Goal: Use online tool/utility: Utilize a website feature to perform a specific function

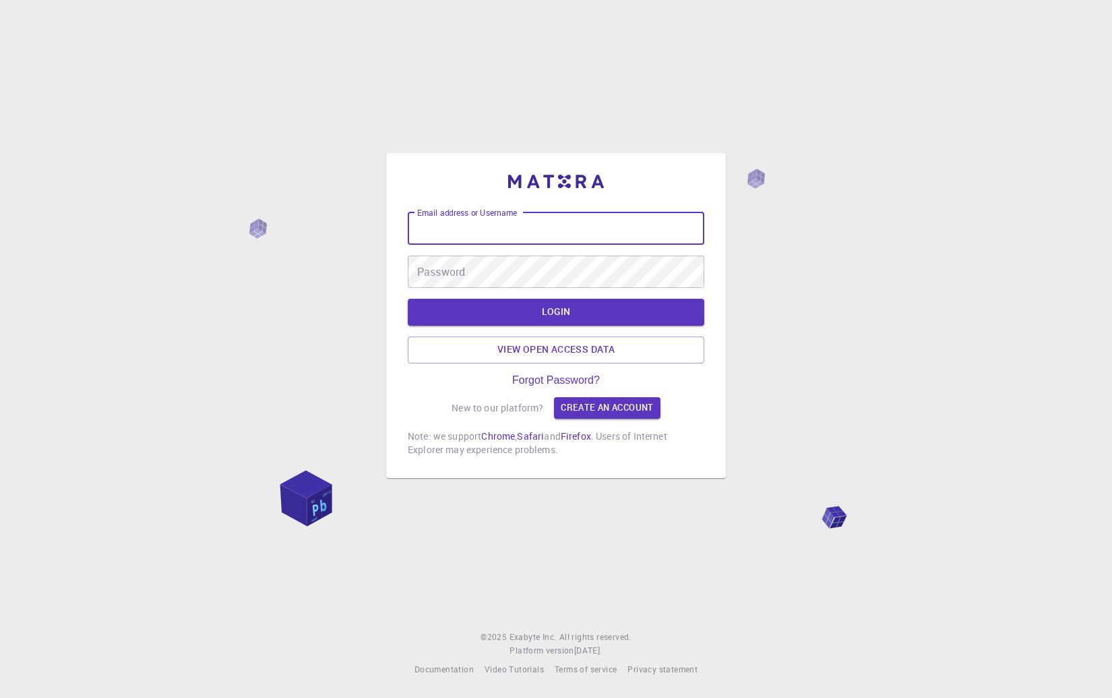
type input "mori"
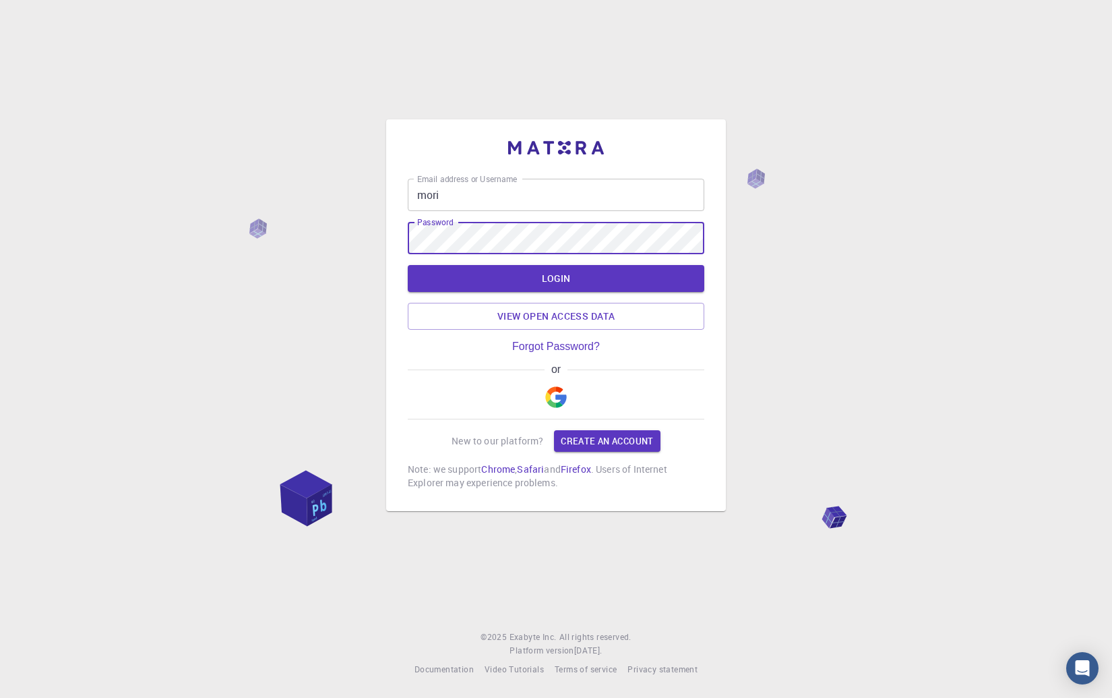
click at [408, 265] on button "LOGIN" at bounding box center [556, 278] width 297 height 27
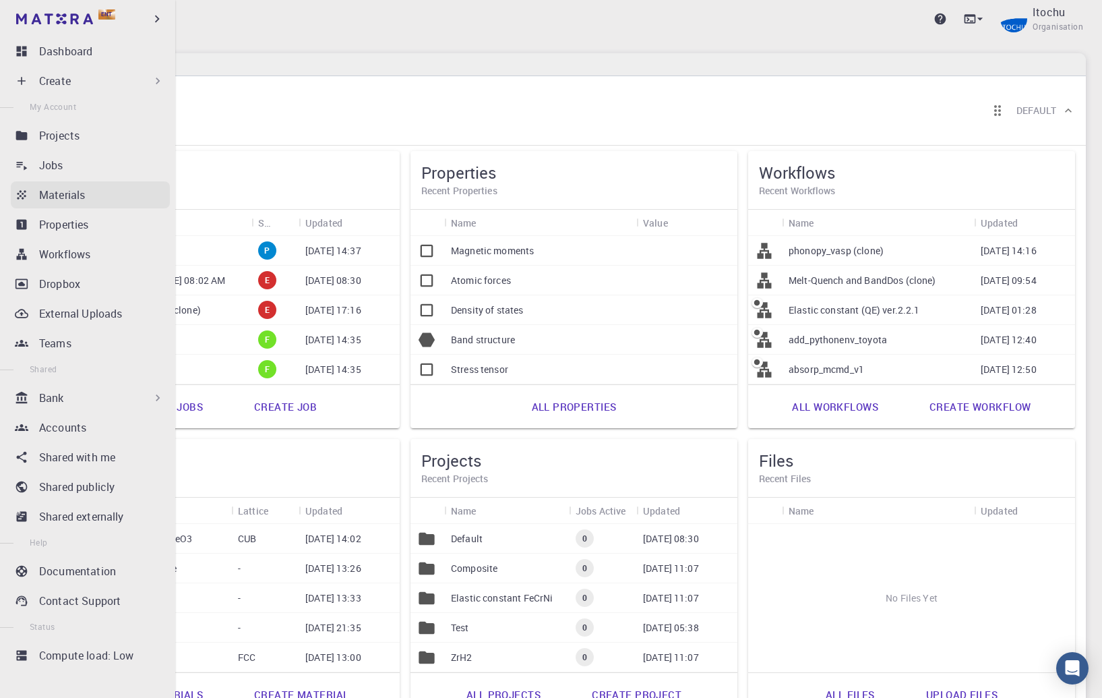
click at [75, 190] on p "Materials" at bounding box center [62, 195] width 46 height 16
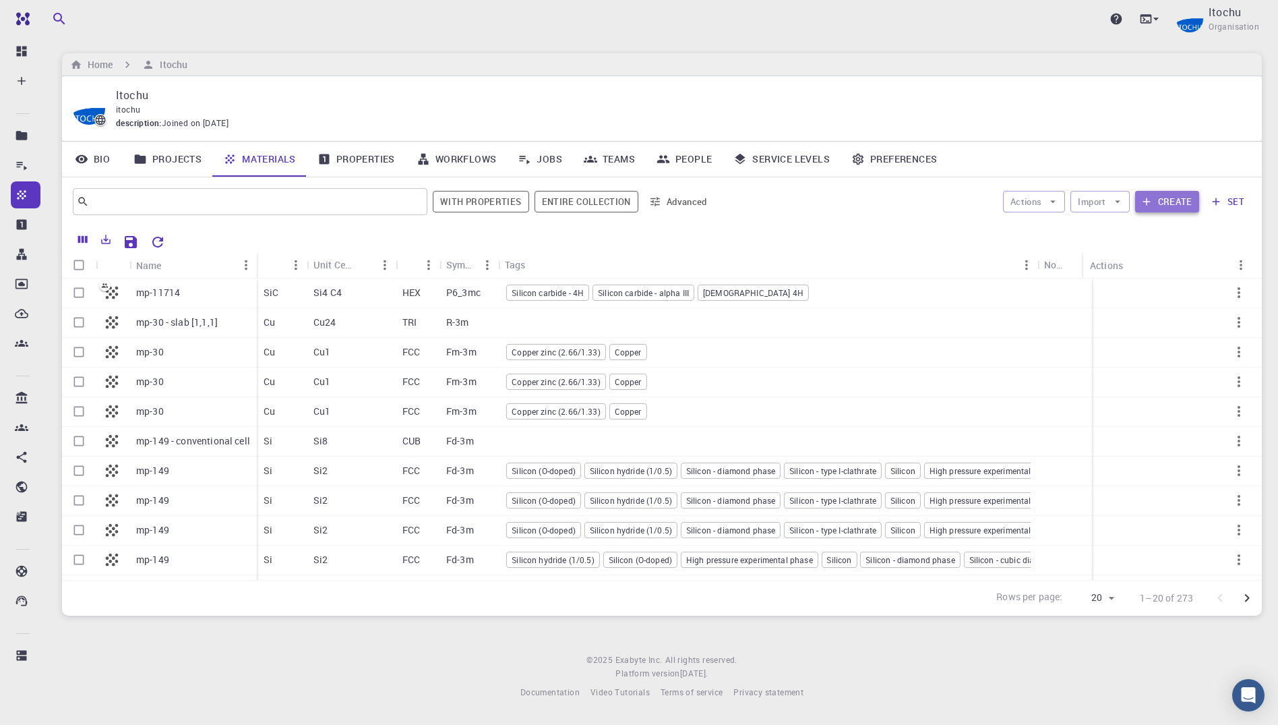
click at [1111, 202] on button "Create" at bounding box center [1167, 202] width 64 height 22
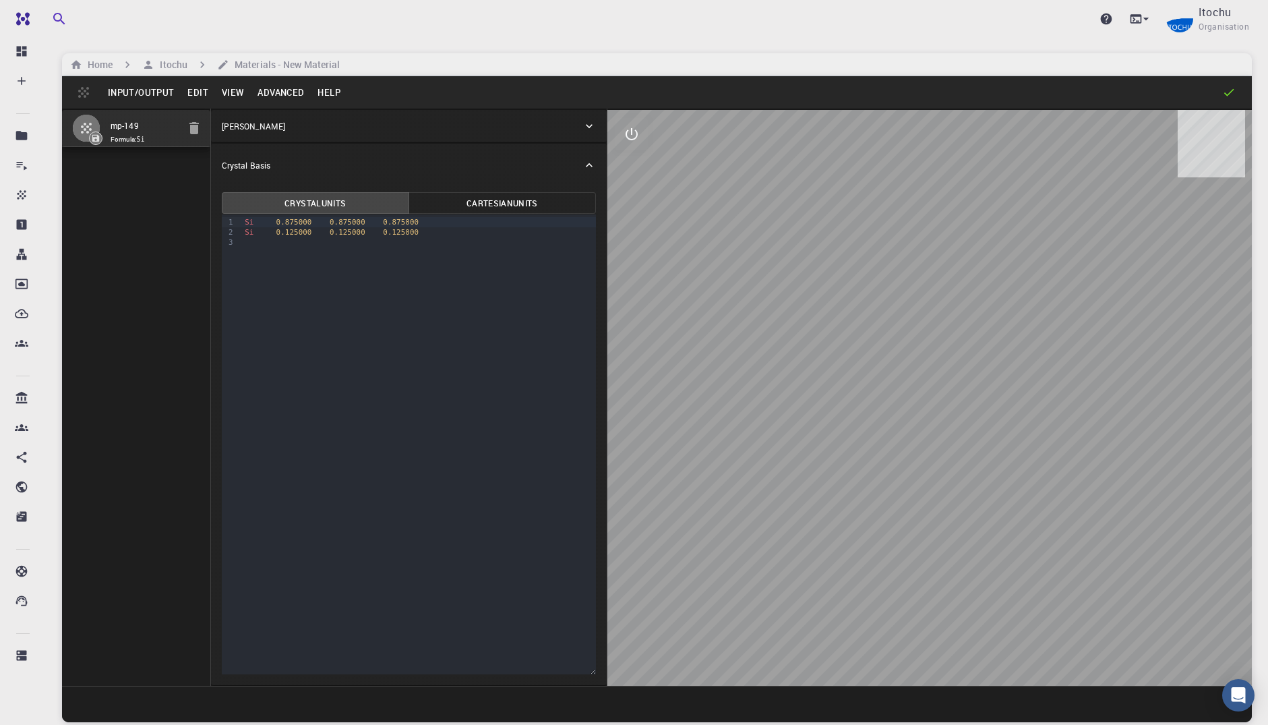
click at [259, 96] on button "Advanced" at bounding box center [281, 93] width 60 height 22
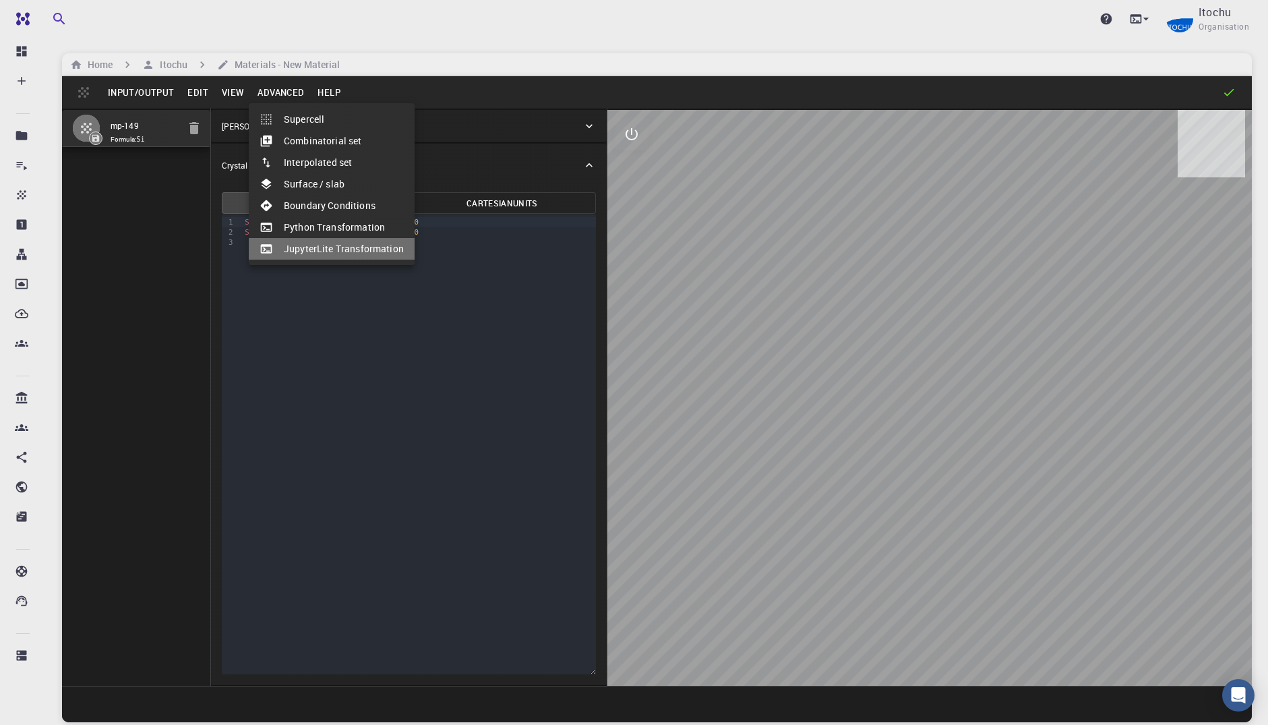
click at [337, 252] on li "JupyterLite Transformation" at bounding box center [332, 249] width 166 height 22
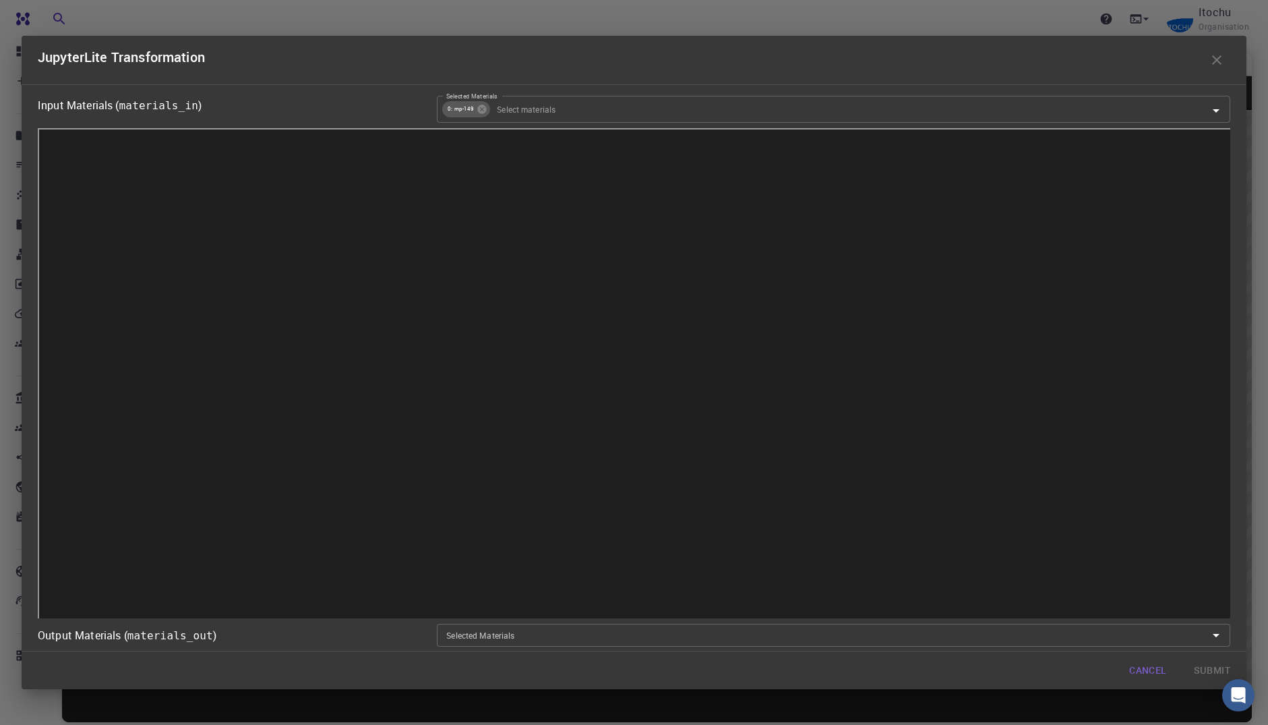
click at [154, 106] on code "materials_in" at bounding box center [158, 105] width 79 height 13
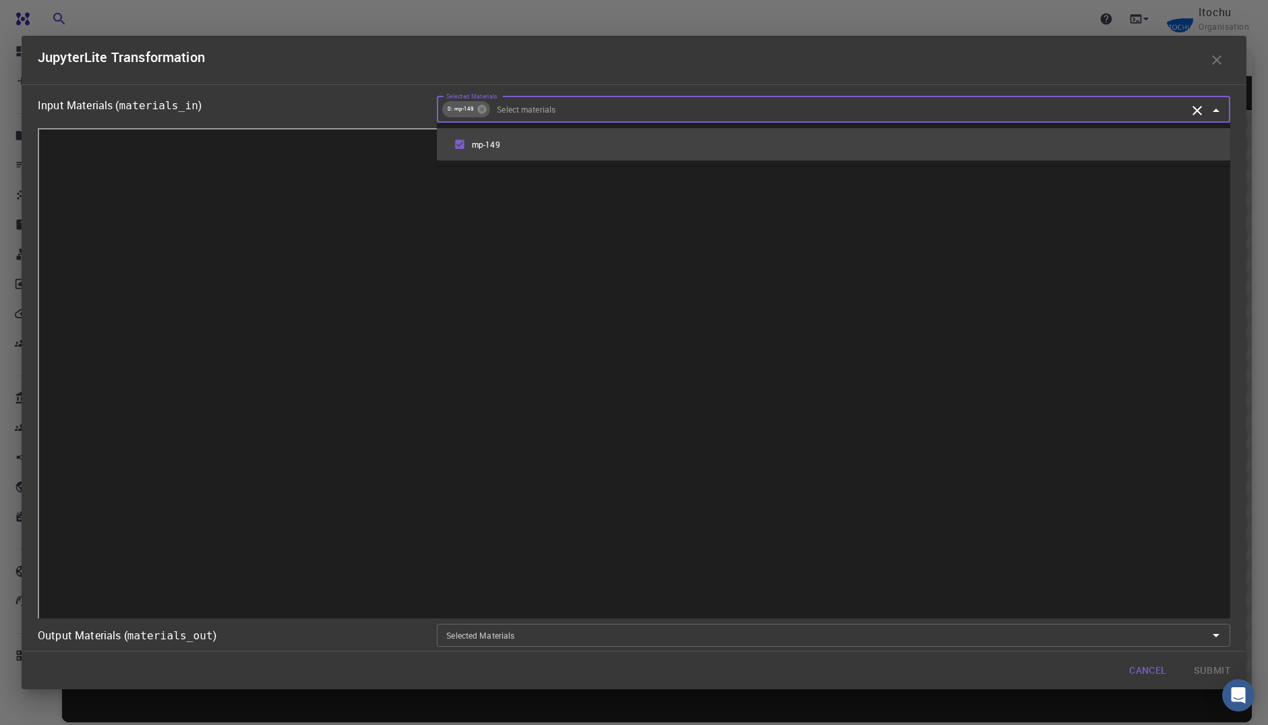
click at [735, 106] on input "Selected Materials" at bounding box center [838, 109] width 695 height 15
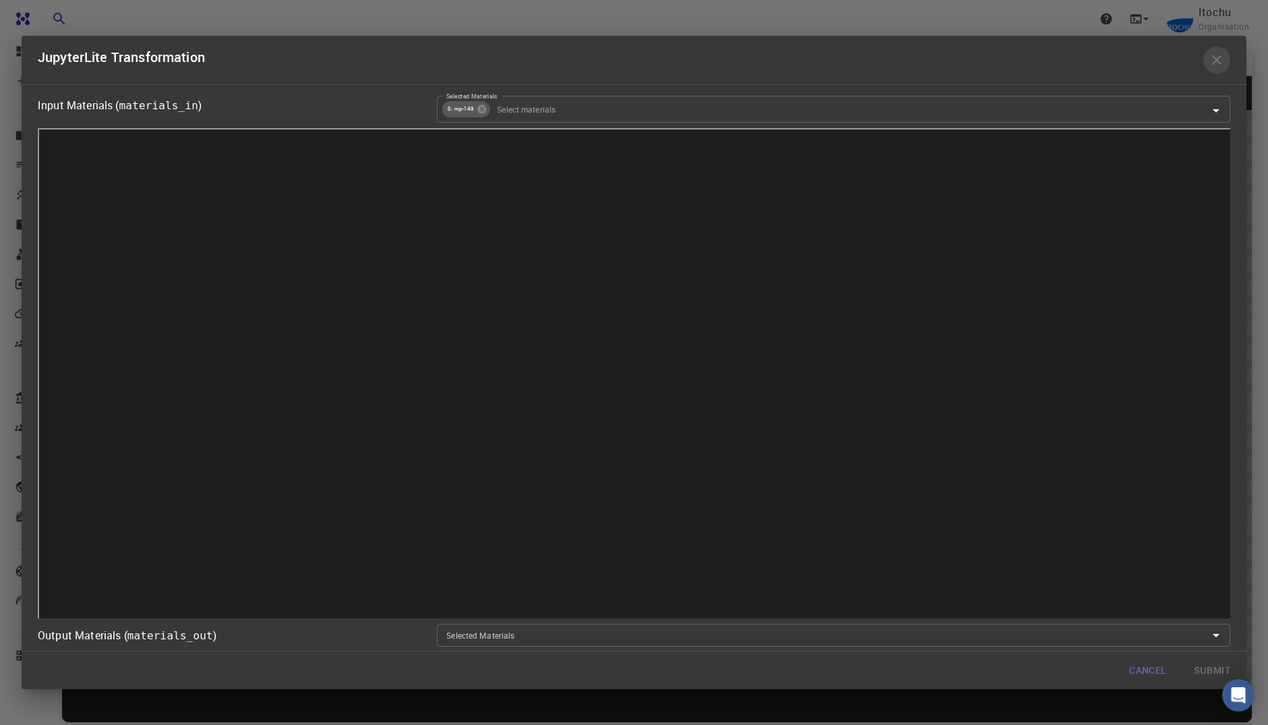
click at [1111, 61] on icon "button" at bounding box center [1216, 60] width 16 height 16
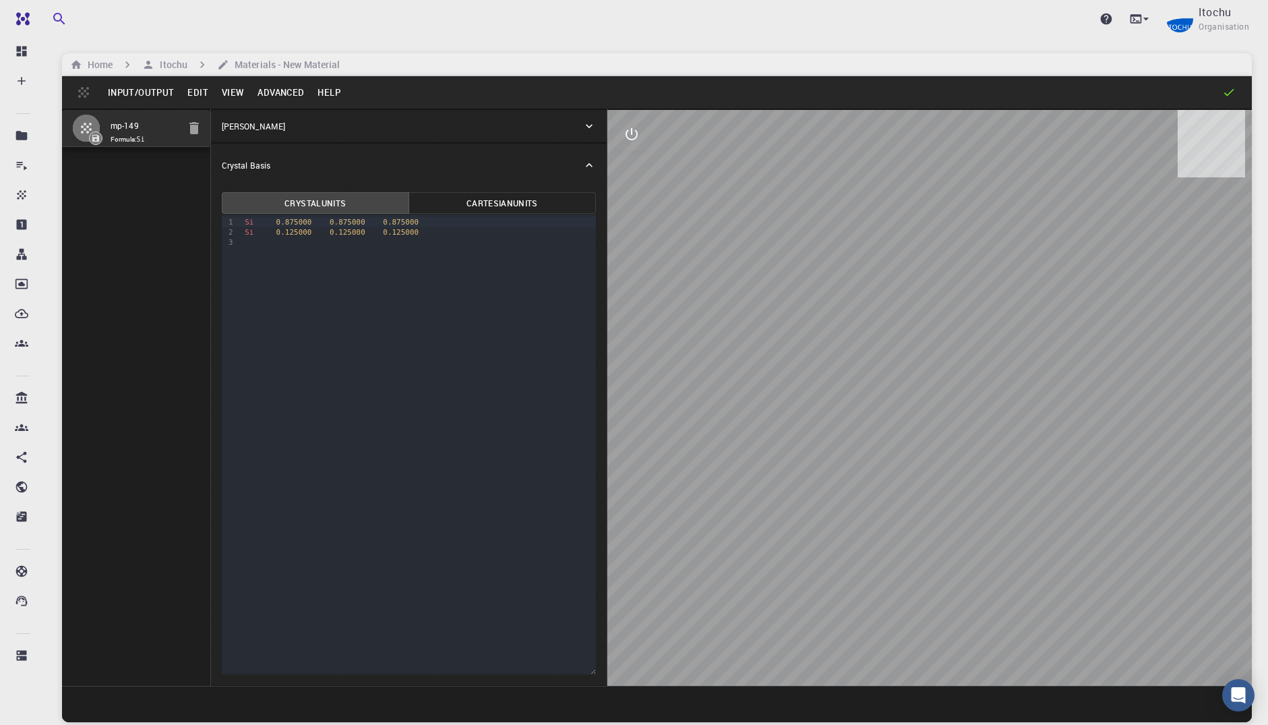
click at [274, 90] on button "Advanced" at bounding box center [281, 93] width 60 height 22
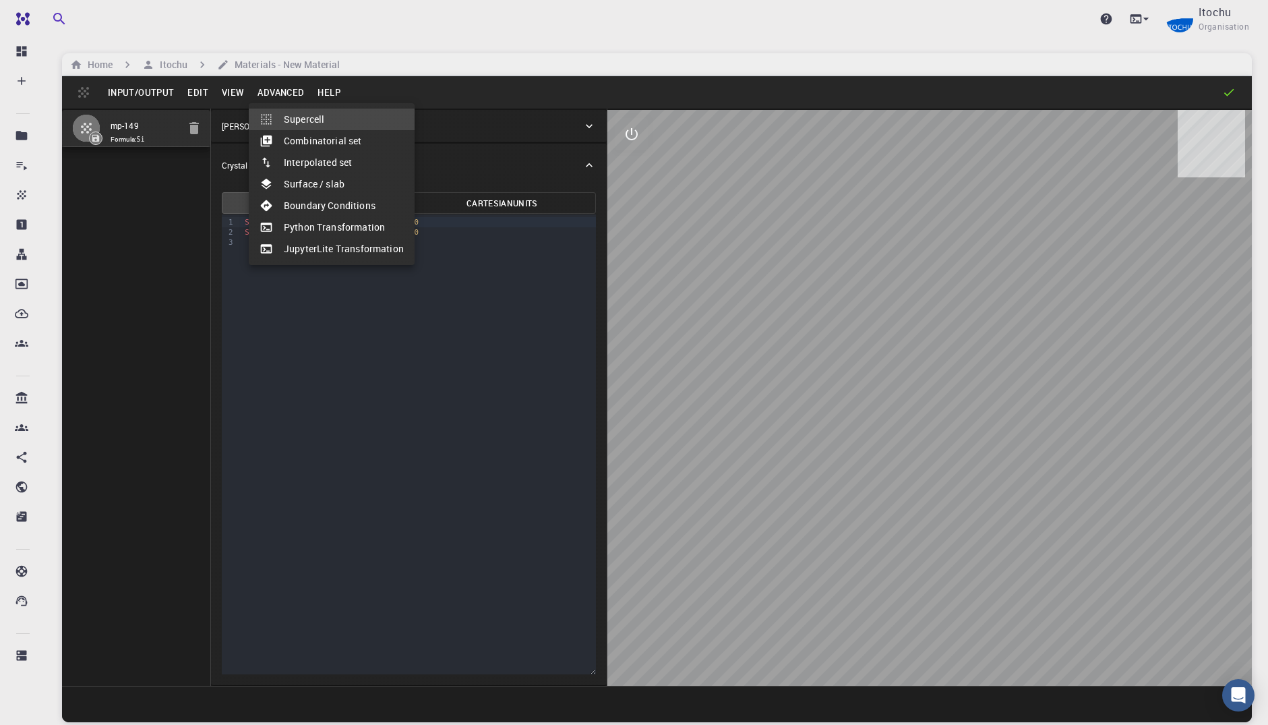
click at [325, 241] on li "JupyterLite Transformation" at bounding box center [332, 249] width 166 height 22
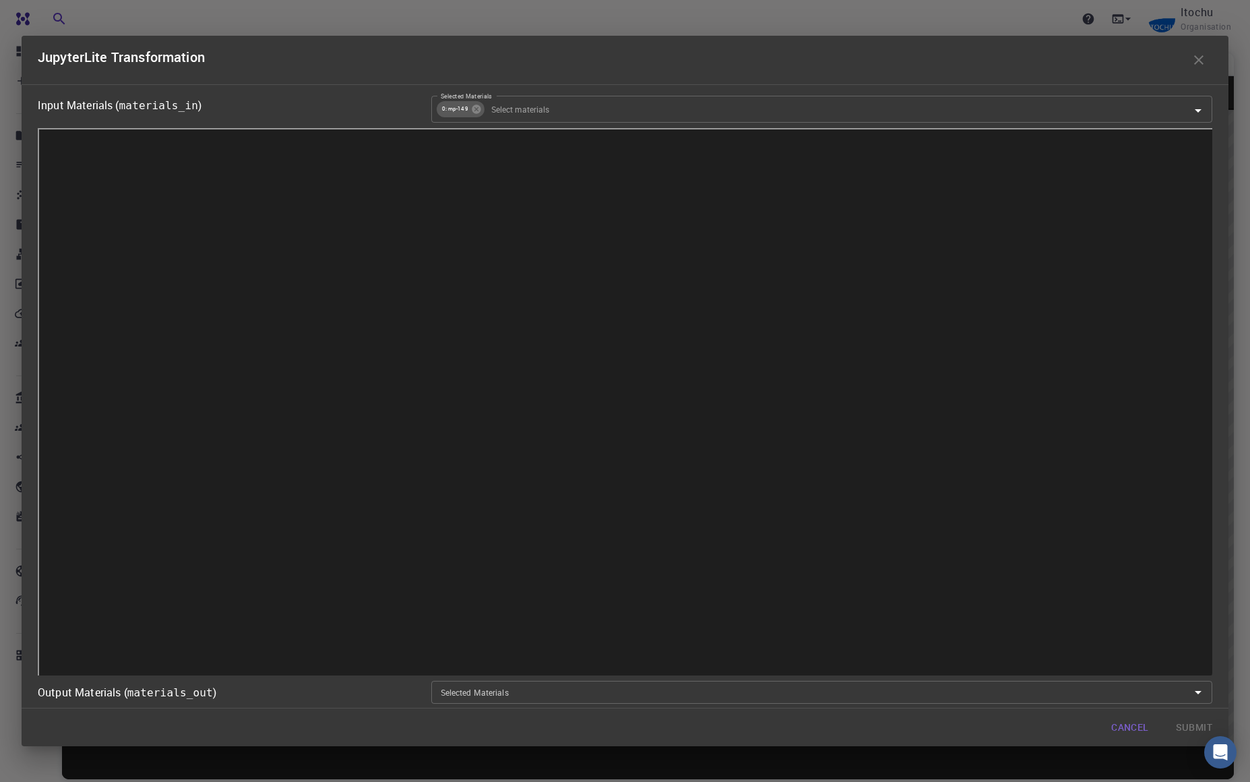
scroll to position [102, 0]
